Goal: Task Accomplishment & Management: Manage account settings

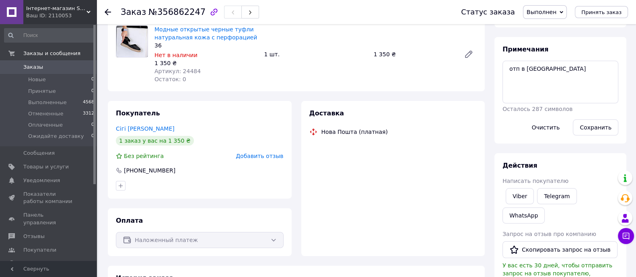
scroll to position [90, 0]
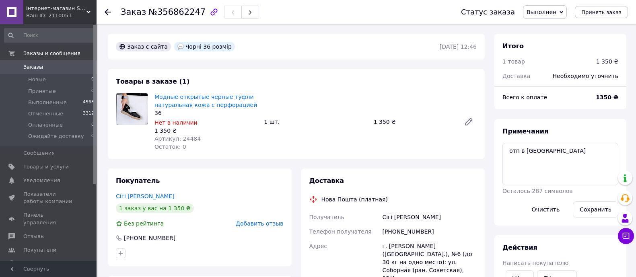
scroll to position [90, 0]
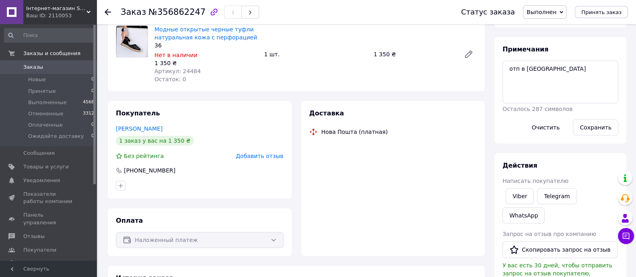
scroll to position [90, 0]
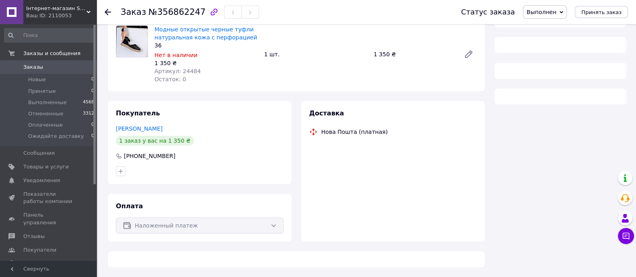
scroll to position [90, 0]
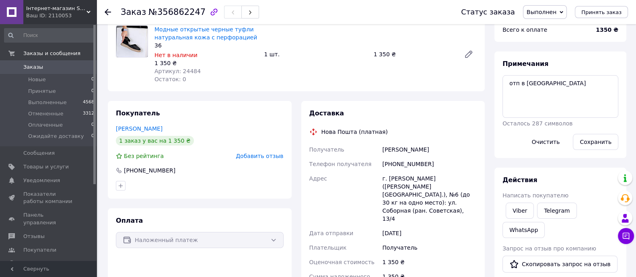
scroll to position [90, 0]
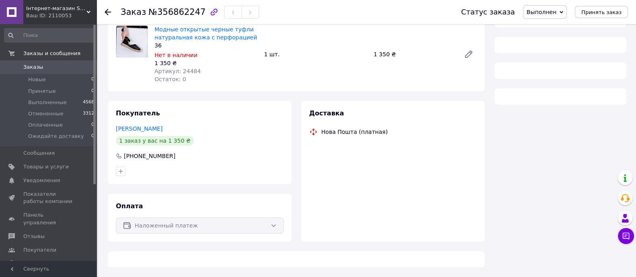
scroll to position [90, 0]
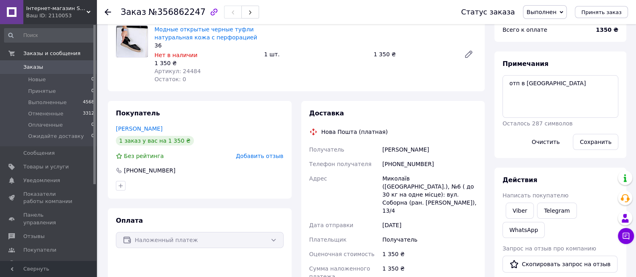
scroll to position [90, 0]
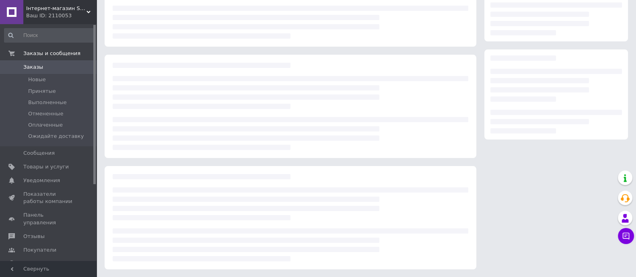
scroll to position [90, 0]
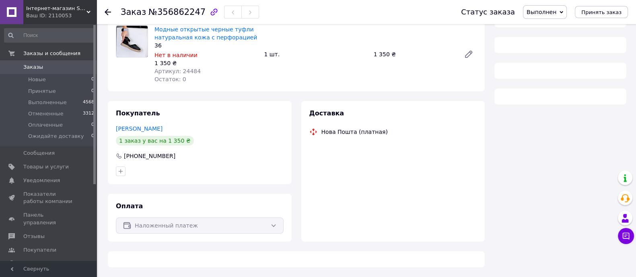
scroll to position [90, 0]
